Goal: Find specific page/section: Find specific page/section

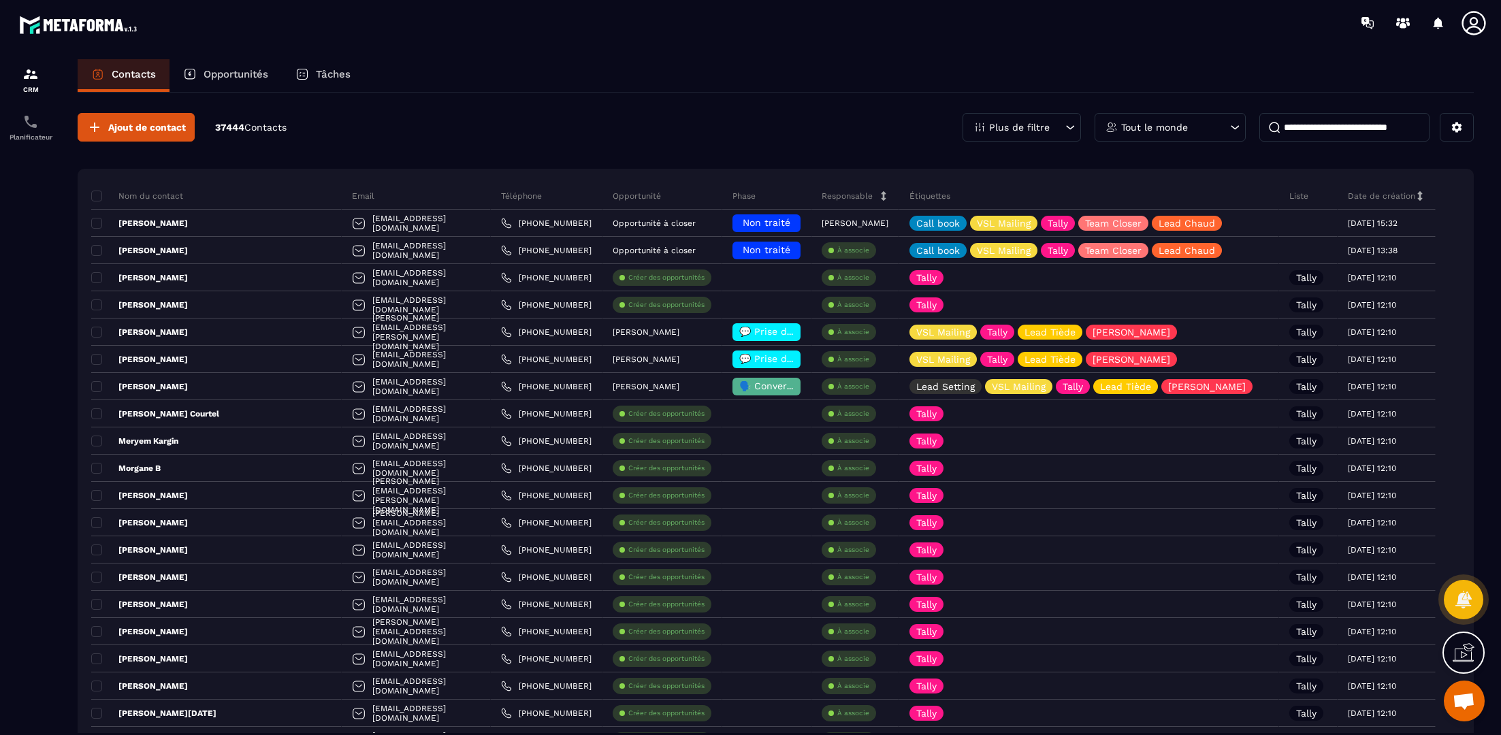
click at [217, 86] on div "Opportunités" at bounding box center [225, 75] width 112 height 33
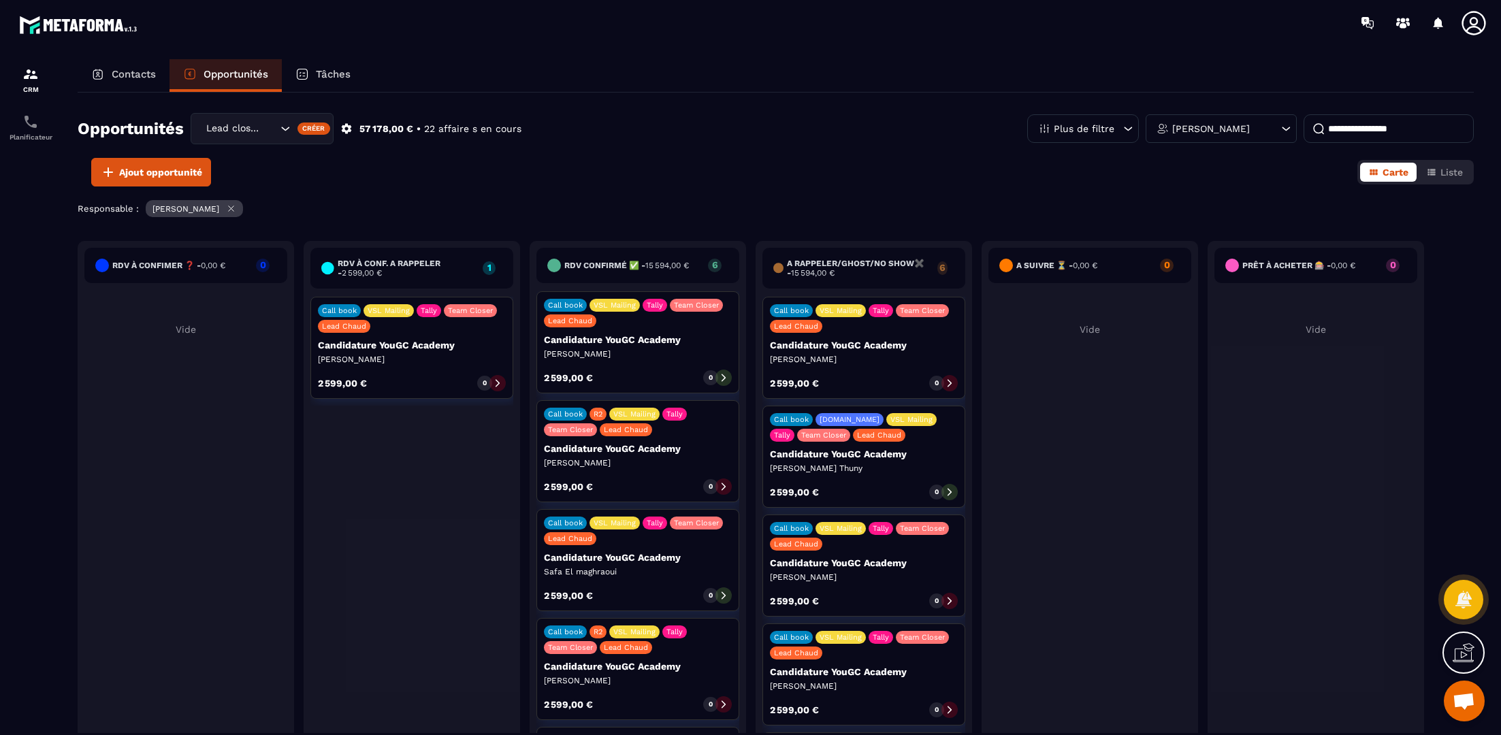
click at [726, 376] on icon at bounding box center [724, 378] width 10 height 10
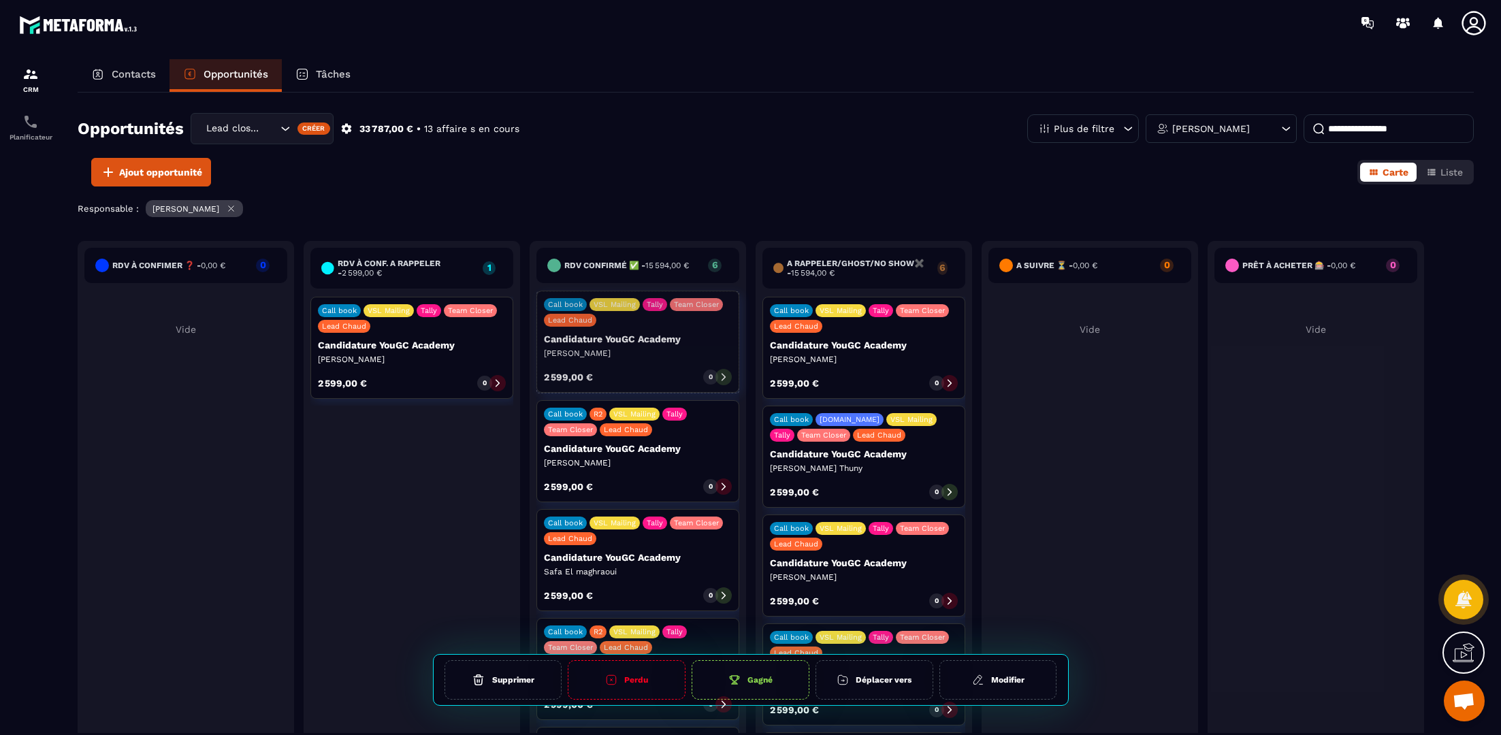
click at [702, 372] on div "0" at bounding box center [707, 377] width 15 height 15
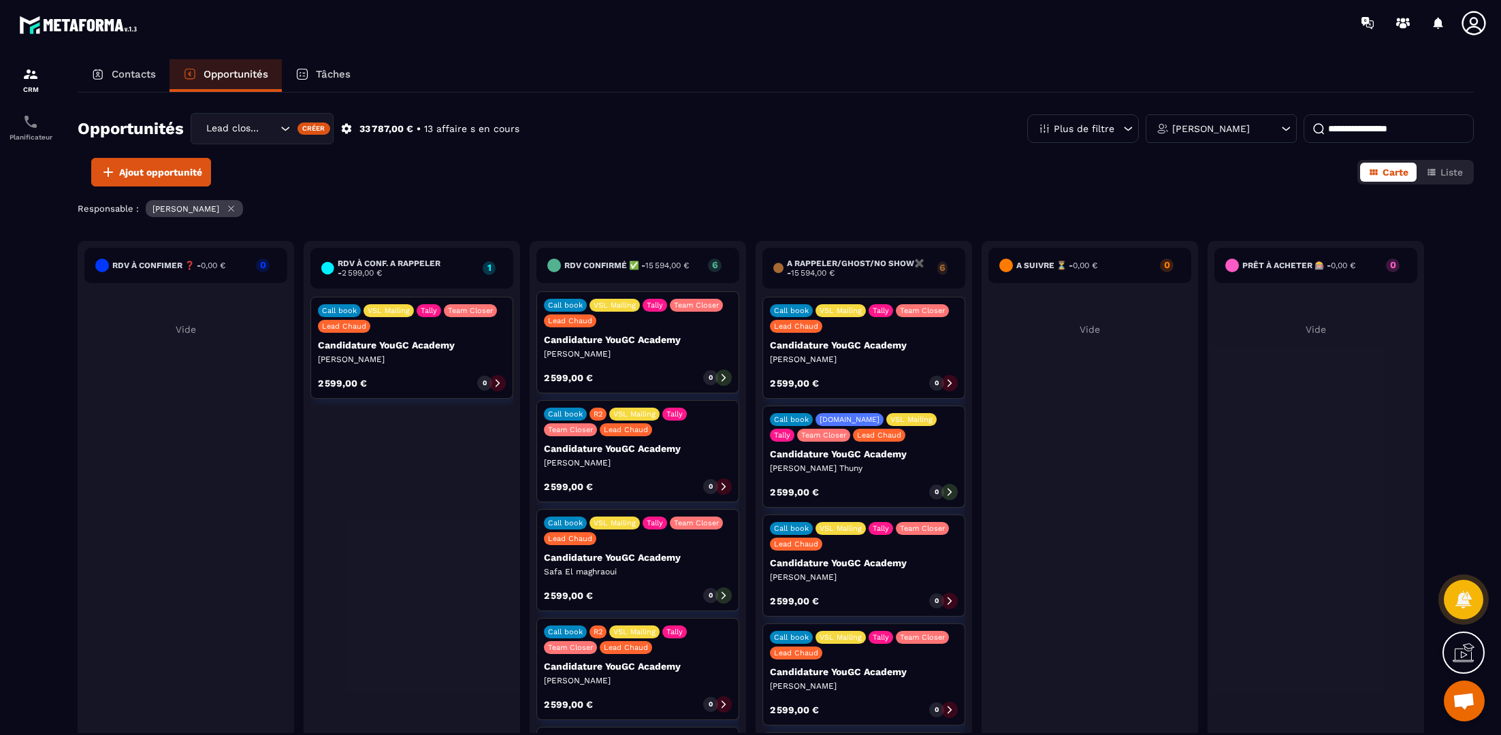
click at [726, 353] on p "[PERSON_NAME]" at bounding box center [638, 354] width 188 height 11
click at [724, 384] on div at bounding box center [723, 378] width 16 height 16
click at [700, 344] on div "Call book VSL Mailing Tally Team Closer Lead Chaud Candidature YouGC Academy [P…" at bounding box center [637, 342] width 203 height 102
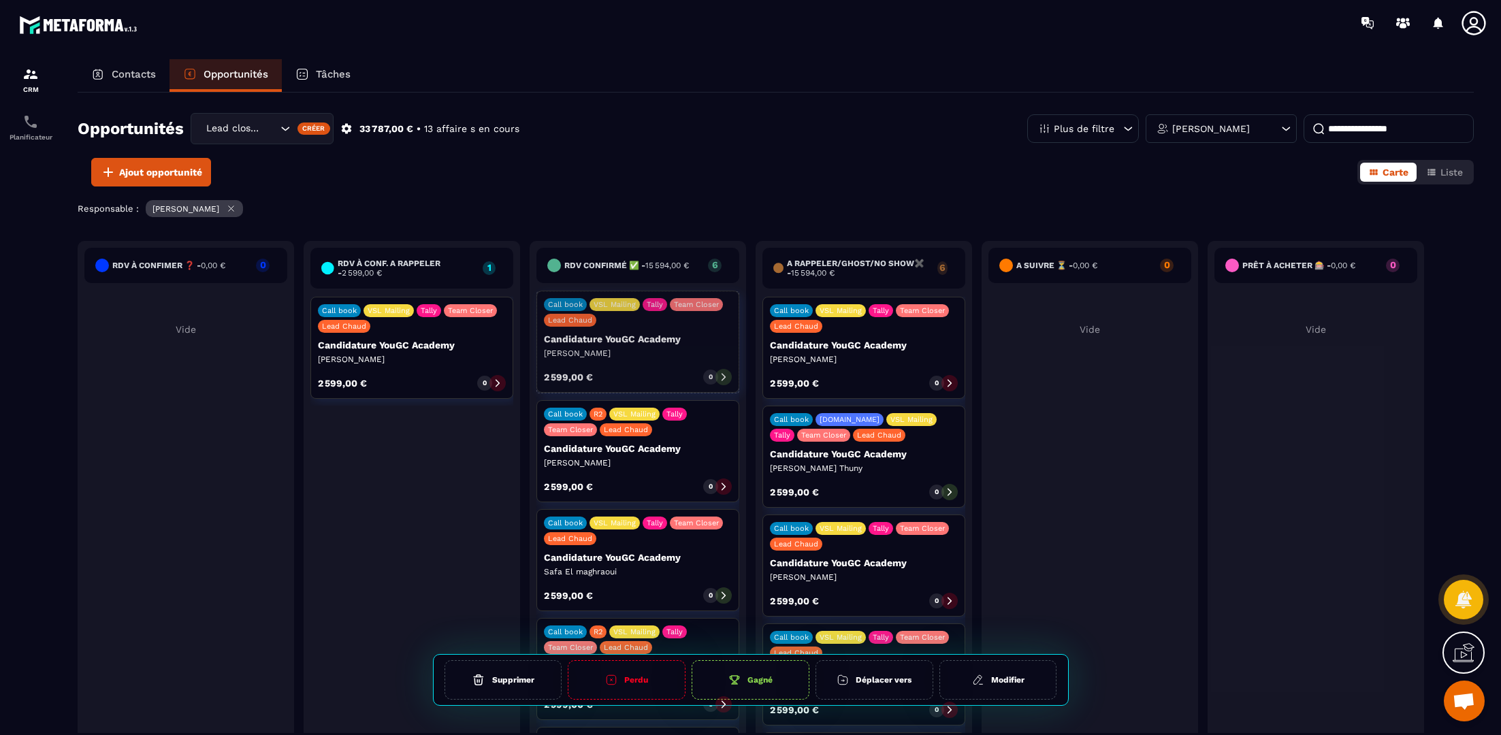
click at [719, 376] on icon at bounding box center [724, 378] width 10 height 10
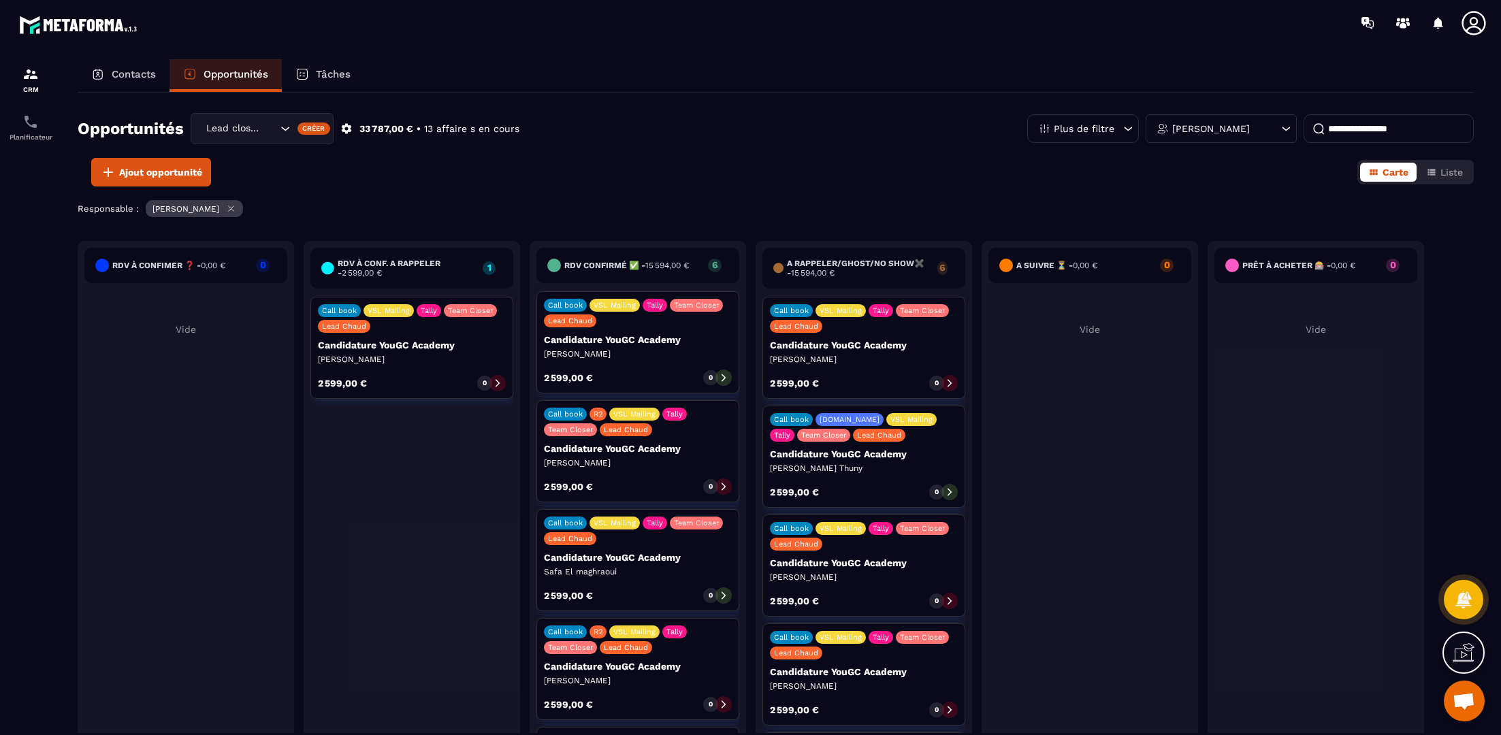
click at [720, 376] on icon at bounding box center [724, 378] width 10 height 10
